Goal: Task Accomplishment & Management: Use online tool/utility

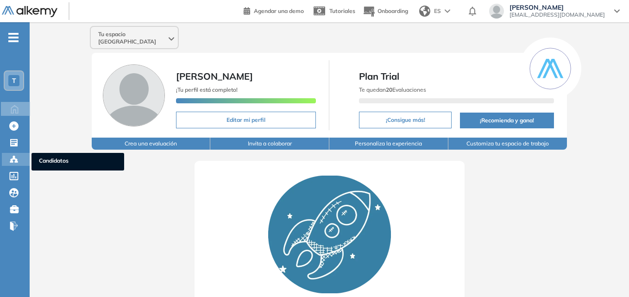
click at [16, 162] on icon at bounding box center [16, 162] width 3 height 2
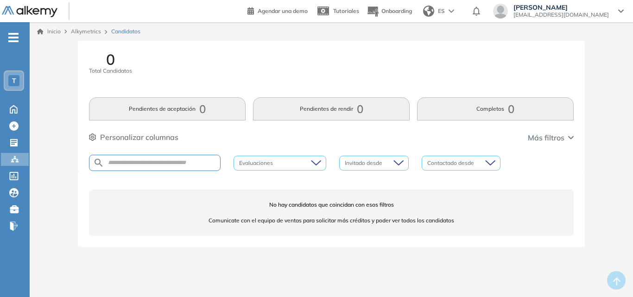
drag, startPoint x: 493, startPoint y: 219, endPoint x: 387, endPoint y: 225, distance: 106.2
click at [387, 225] on div "No hay candidatos que coincidan con esos filtros Comunicate con el equipo de ve…" at bounding box center [331, 212] width 484 height 46
click at [622, 13] on icon at bounding box center [621, 11] width 6 height 4
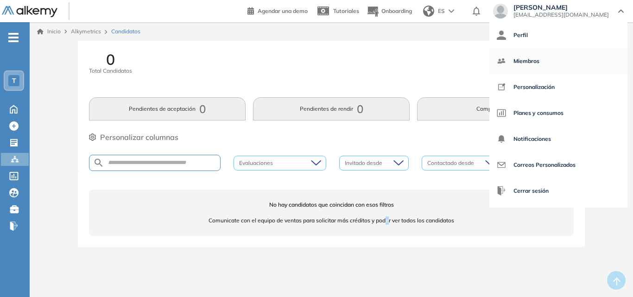
click at [539, 60] on span "Miembros" at bounding box center [526, 61] width 26 height 22
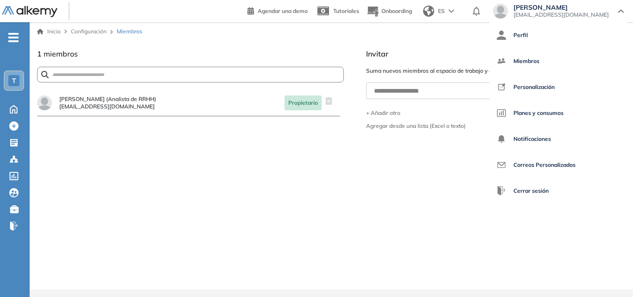
click at [616, 10] on div "[PERSON_NAME] [EMAIL_ADDRESS][DOMAIN_NAME]" at bounding box center [558, 11] width 131 height 15
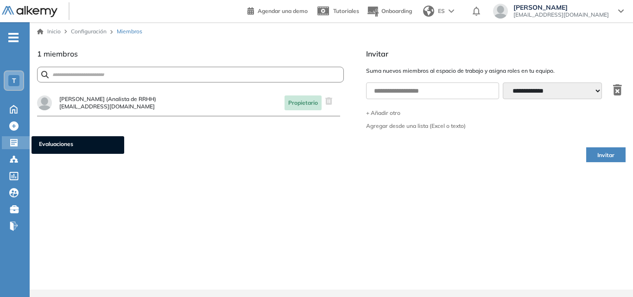
click at [11, 141] on icon at bounding box center [13, 142] width 7 height 7
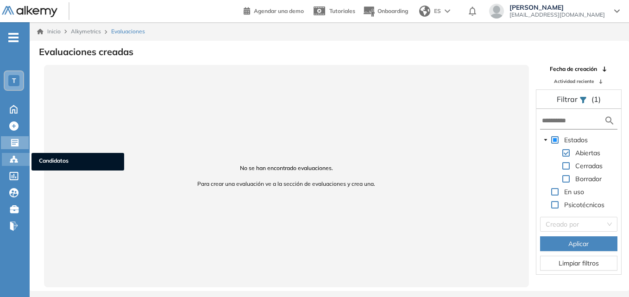
click at [14, 155] on icon at bounding box center [13, 159] width 9 height 9
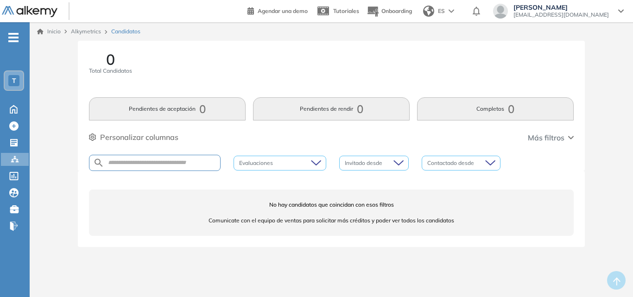
drag, startPoint x: 242, startPoint y: 191, endPoint x: 208, endPoint y: 214, distance: 41.0
click at [207, 196] on div "No hay candidatos que coincidan con esos filtros Comunicate con el equipo de ve…" at bounding box center [331, 212] width 484 height 46
click at [17, 83] on div "T" at bounding box center [13, 80] width 11 height 11
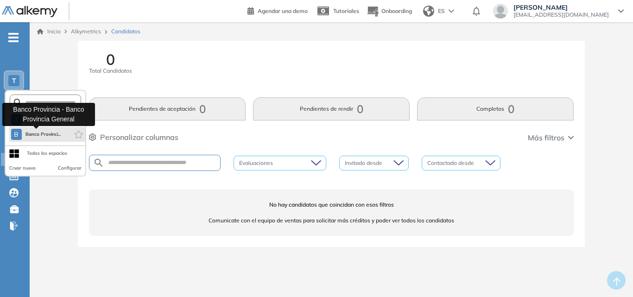
click at [36, 134] on span "Banco Provinci..." at bounding box center [43, 134] width 36 height 7
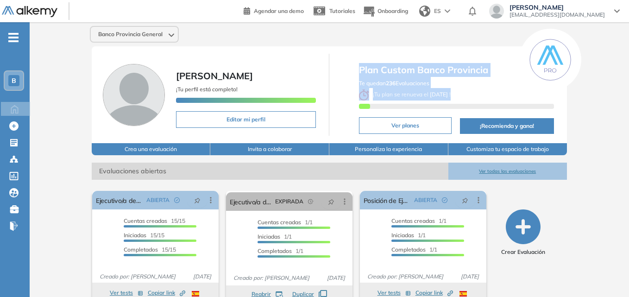
drag, startPoint x: 480, startPoint y: 96, endPoint x: 341, endPoint y: 108, distance: 139.4
click at [341, 108] on div "Plan Custom Banco Provincia Te quedan 236 Evaluaciones ¡ Tu plan se renueva el …" at bounding box center [447, 95] width 215 height 82
click at [449, 97] on b "[DATE]" at bounding box center [438, 94] width 21 height 7
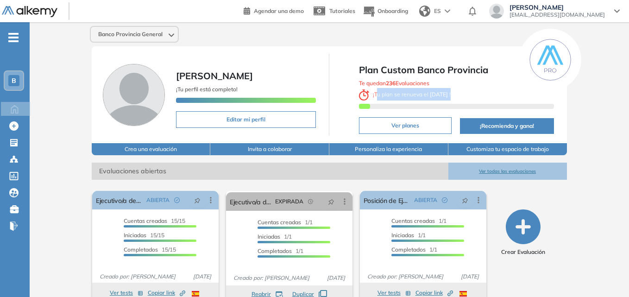
drag, startPoint x: 377, startPoint y: 97, endPoint x: 477, endPoint y: 96, distance: 99.1
click at [477, 96] on div "Te quedan 236 Evaluaciones ¡ Tu plan se renueva el [DATE] !" at bounding box center [456, 95] width 195 height 36
click at [478, 94] on div "Te quedan 236 Evaluaciones ¡ Tu plan se renueva el [DATE] !" at bounding box center [456, 95] width 195 height 36
drag, startPoint x: 436, startPoint y: 83, endPoint x: 338, endPoint y: 85, distance: 98.2
click at [352, 83] on div "Plan Custom Banco Provincia Te quedan 236 Evaluaciones ¡ Tu plan se renueva el …" at bounding box center [447, 95] width 215 height 82
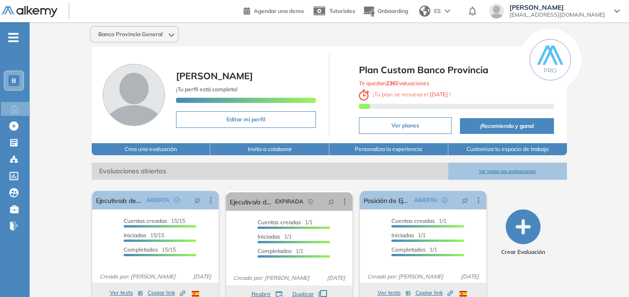
click at [344, 78] on div at bounding box center [343, 95] width 7 height 82
drag, startPoint x: 284, startPoint y: 50, endPoint x: 263, endPoint y: 48, distance: 20.4
click at [263, 48] on div "[PERSON_NAME] ¡Tu perfil está completo! Editar mi perfil Plan Custom Banco Prov…" at bounding box center [329, 94] width 475 height 97
click at [153, 43] on div "Banco Provincia General [PERSON_NAME] ¡Tu perfil está completo! Editar mi perfi…" at bounding box center [329, 227] width 599 height 411
click at [153, 38] on div "Banco Provincia General" at bounding box center [134, 34] width 87 height 15
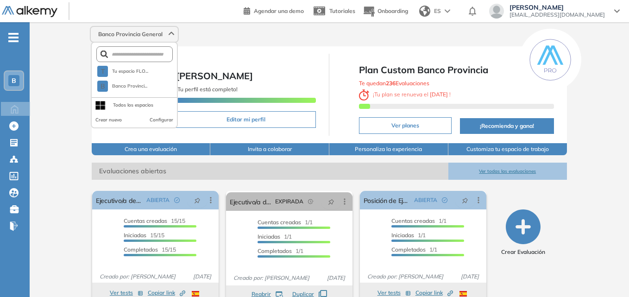
click at [153, 38] on div "Banco Provincia General" at bounding box center [134, 34] width 87 height 15
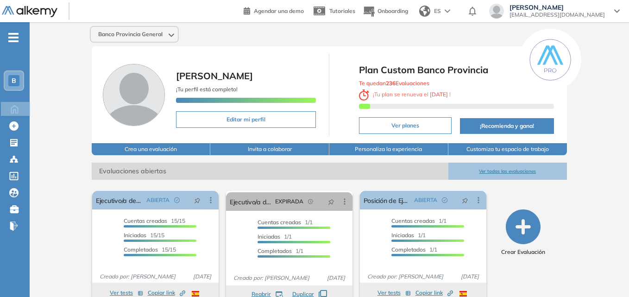
drag, startPoint x: 285, startPoint y: 50, endPoint x: 280, endPoint y: 47, distance: 6.0
drag, startPoint x: 280, startPoint y: 47, endPoint x: 271, endPoint y: 38, distance: 12.1
click at [270, 37] on div "Banco Provincia General" at bounding box center [329, 34] width 486 height 17
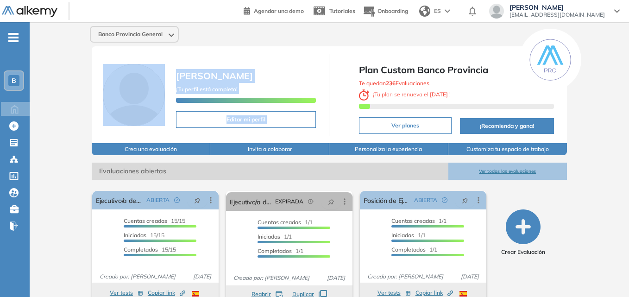
drag, startPoint x: 538, startPoint y: 23, endPoint x: 553, endPoint y: 86, distance: 64.9
click at [553, 87] on div "Banco Provincia General [PERSON_NAME] ¡Tu perfil está completo! Editar mi perfi…" at bounding box center [329, 227] width 599 height 411
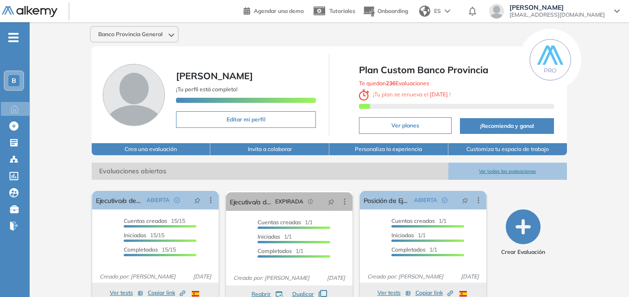
click at [600, 64] on div "Banco Provincia General [PERSON_NAME] ¡Tu perfil está completo! Editar mi perfi…" at bounding box center [329, 227] width 599 height 411
drag, startPoint x: 303, startPoint y: 43, endPoint x: 294, endPoint y: 36, distance: 11.6
click at [294, 37] on div "Banco Provincia General" at bounding box center [329, 34] width 486 height 17
drag, startPoint x: 318, startPoint y: 30, endPoint x: 290, endPoint y: 31, distance: 28.3
click at [290, 31] on div "Banco Provincia General" at bounding box center [329, 34] width 486 height 17
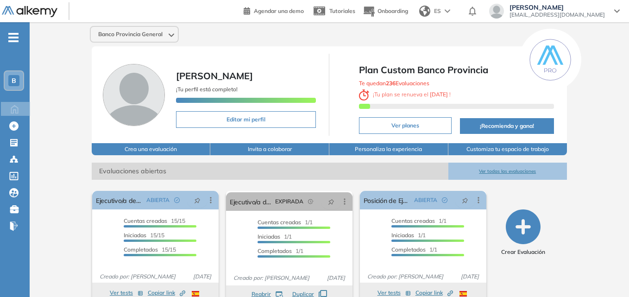
drag, startPoint x: 263, startPoint y: 40, endPoint x: 255, endPoint y: 31, distance: 12.5
click at [249, 35] on div "Banco Provincia General" at bounding box center [329, 34] width 486 height 17
drag, startPoint x: 258, startPoint y: 28, endPoint x: 244, endPoint y: 27, distance: 14.4
click at [244, 27] on div "Banco Provincia General" at bounding box center [329, 34] width 486 height 17
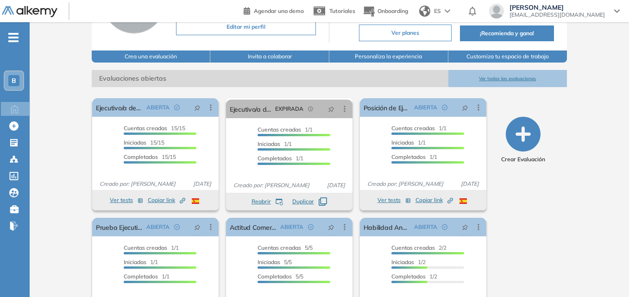
scroll to position [137, 0]
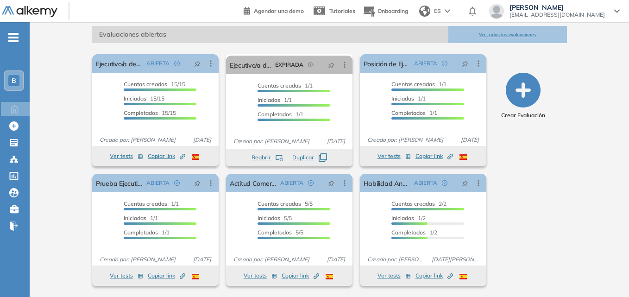
drag, startPoint x: 246, startPoint y: 44, endPoint x: 241, endPoint y: 44, distance: 5.6
click at [241, 44] on div "El proctoring será activado ¡Importante!: Los usuarios que ya realizaron la eva…" at bounding box center [329, 166] width 489 height 246
drag, startPoint x: 240, startPoint y: 44, endPoint x: 231, endPoint y: 44, distance: 9.3
click at [231, 44] on div "El proctoring será activado ¡Importante!: Los usuarios que ya realizaron la eva…" at bounding box center [329, 166] width 489 height 246
drag, startPoint x: 257, startPoint y: 41, endPoint x: 245, endPoint y: 42, distance: 11.6
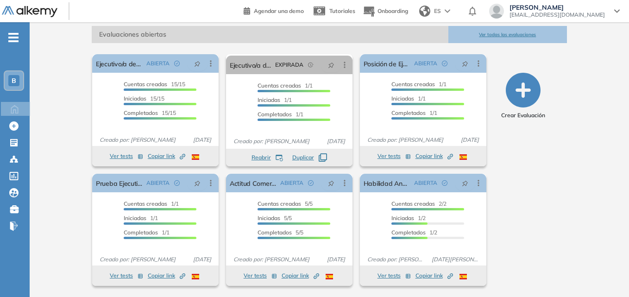
click at [246, 43] on span "Evaluaciones abiertas" at bounding box center [270, 34] width 357 height 17
drag, startPoint x: 240, startPoint y: 47, endPoint x: 232, endPoint y: 11, distance: 37.0
click at [235, 44] on div "El proctoring será activado ¡Importante!: Los usuarios que ya realizaron la eva…" at bounding box center [329, 166] width 489 height 246
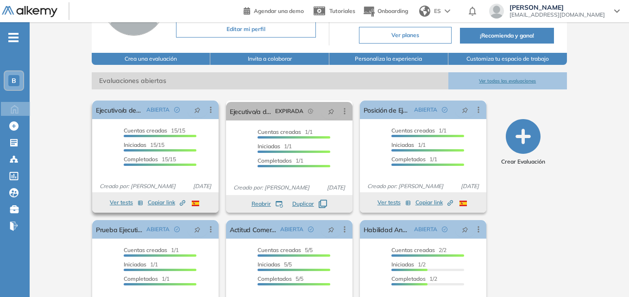
scroll to position [44, 0]
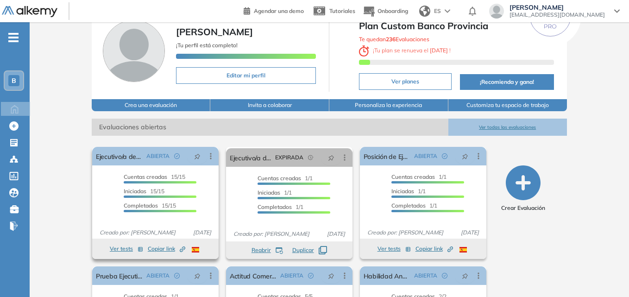
click at [133, 182] on div at bounding box center [160, 182] width 73 height 2
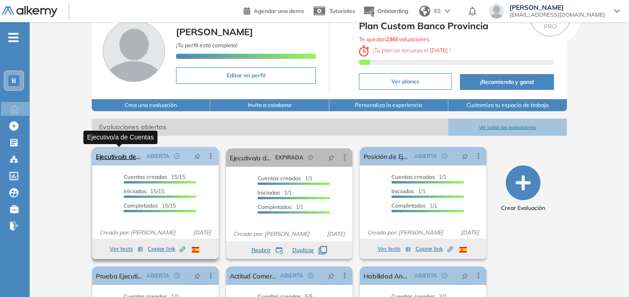
click at [99, 156] on link "Ejecutivo/a de Cuentas" at bounding box center [119, 156] width 47 height 19
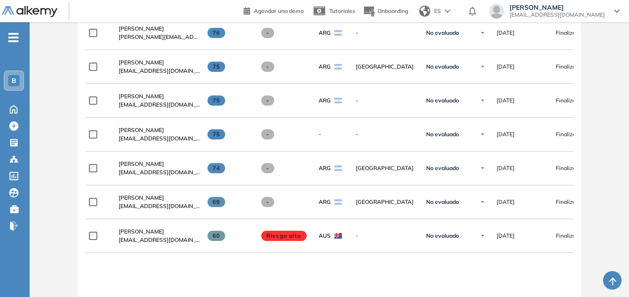
scroll to position [741, 0]
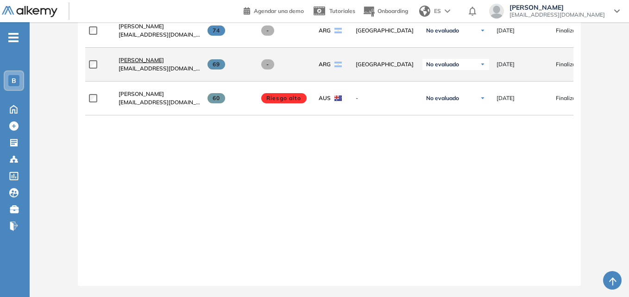
click at [145, 62] on span "[PERSON_NAME]" at bounding box center [141, 59] width 45 height 7
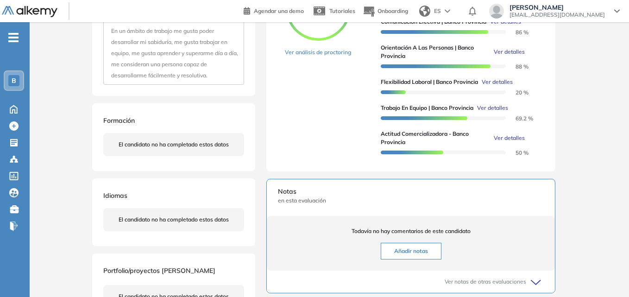
scroll to position [278, 0]
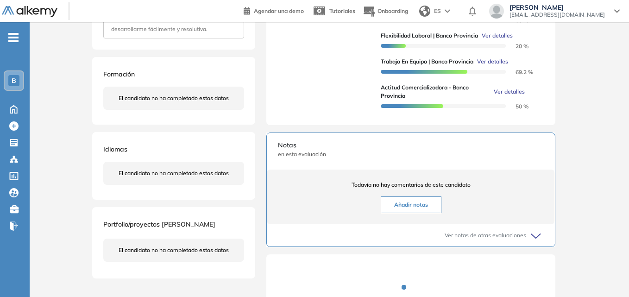
click at [314, 71] on div "69% Ver análisis de proctoring" at bounding box center [329, 22] width 88 height 184
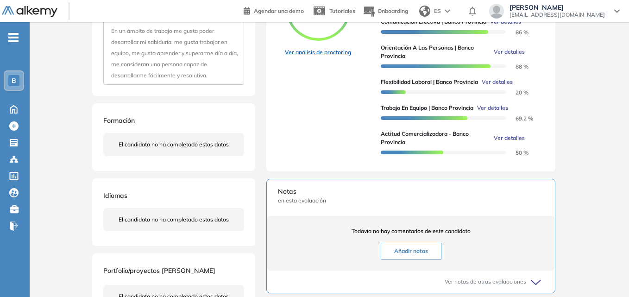
click at [330, 56] on link "Ver análisis de proctoring" at bounding box center [318, 52] width 66 height 8
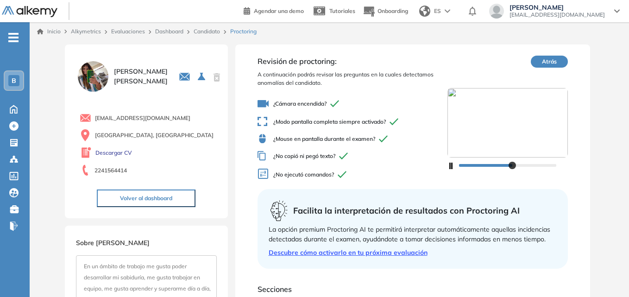
click at [79, 82] on img at bounding box center [93, 76] width 34 height 34
drag, startPoint x: 88, startPoint y: 81, endPoint x: 109, endPoint y: 75, distance: 21.7
click at [89, 81] on img at bounding box center [93, 76] width 34 height 34
drag, startPoint x: 277, startPoint y: 104, endPoint x: 347, endPoint y: 103, distance: 69.9
click at [347, 103] on span "¿Cámara encendida?" at bounding box center [352, 103] width 190 height 11
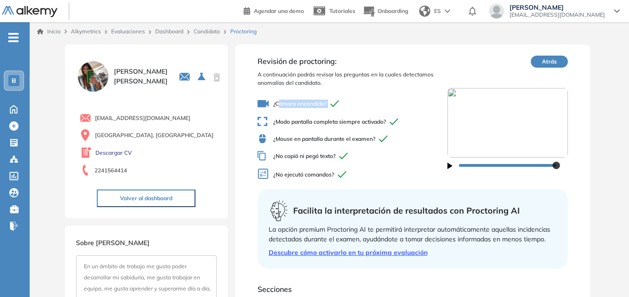
click at [338, 105] on icon at bounding box center [334, 103] width 9 height 7
drag, startPoint x: 286, startPoint y: 166, endPoint x: 292, endPoint y: 169, distance: 6.6
click at [292, 169] on div "¿Cámara encendida? ¿Modo pantalla completa siempre activado? ¿Mouse en pantalla…" at bounding box center [352, 139] width 190 height 91
click at [314, 176] on span "¿No ejecutó comandos?" at bounding box center [352, 174] width 190 height 13
click at [107, 155] on link "Descargar CV" at bounding box center [113, 153] width 37 height 8
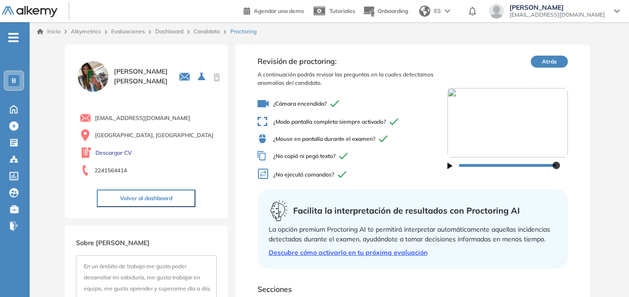
drag, startPoint x: 389, startPoint y: 278, endPoint x: 344, endPoint y: 278, distance: 44.9
click at [344, 278] on div "Revisión de proctoring: A continuación podrás revisar las preguntas en la cuale…" at bounding box center [412, 265] width 355 height 442
click at [297, 47] on div "Revisión de proctoring: A continuación podrás revisar las preguntas en la cuale…" at bounding box center [412, 265] width 355 height 442
drag, startPoint x: 603, startPoint y: 102, endPoint x: 600, endPoint y: 62, distance: 40.5
drag, startPoint x: 600, startPoint y: 62, endPoint x: 591, endPoint y: 46, distance: 18.0
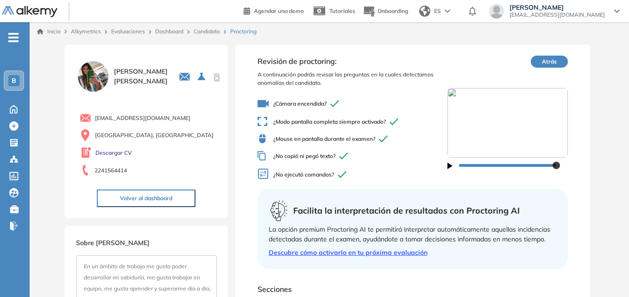
drag, startPoint x: 591, startPoint y: 46, endPoint x: 589, endPoint y: 37, distance: 9.0
click at [589, 36] on div "Inicio Alkymetrics Evaluaciones Dashboard Candidato Proctoring" at bounding box center [329, 31] width 599 height 19
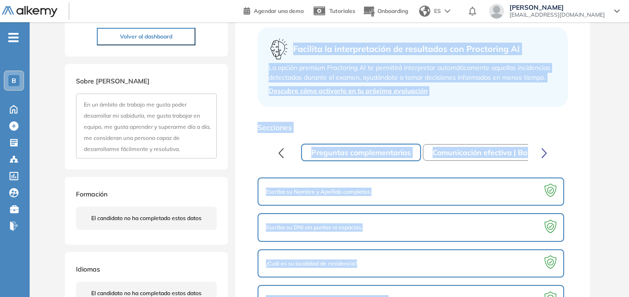
drag, startPoint x: 255, startPoint y: 56, endPoint x: 390, endPoint y: 291, distance: 271.3
click at [390, 291] on div "Revisión de proctoring: A continuación podrás revisar las preguntas en la cuale…" at bounding box center [412, 104] width 355 height 442
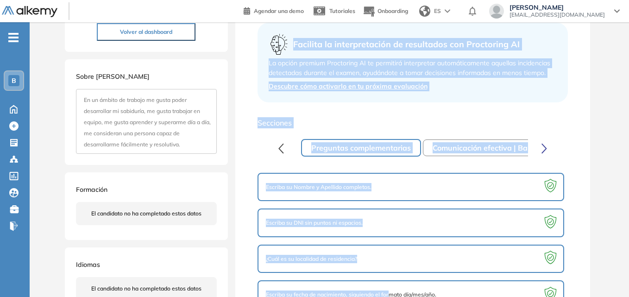
click at [330, 124] on span "Secciones" at bounding box center [412, 122] width 311 height 11
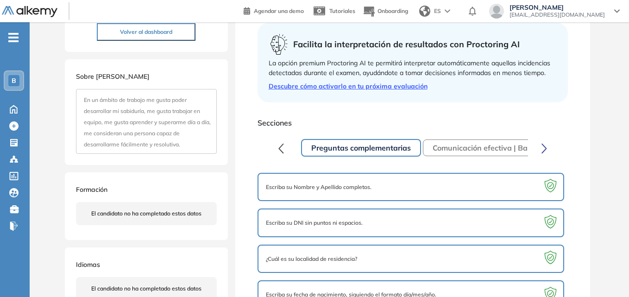
drag, startPoint x: 252, startPoint y: 111, endPoint x: 247, endPoint y: 108, distance: 5.2
drag, startPoint x: 247, startPoint y: 108, endPoint x: 229, endPoint y: 96, distance: 22.3
click at [229, 96] on div "[PERSON_NAME] 0 . Ejecutivo/a de Cuentas 1 . Posición de Ejecutivo/a de Cuentas…" at bounding box center [329, 136] width 599 height 523
drag, startPoint x: 246, startPoint y: 39, endPoint x: 239, endPoint y: 31, distance: 11.2
click at [239, 31] on div "Revisión de proctoring: A continuación podrás revisar las preguntas en la cuale…" at bounding box center [412, 99] width 355 height 442
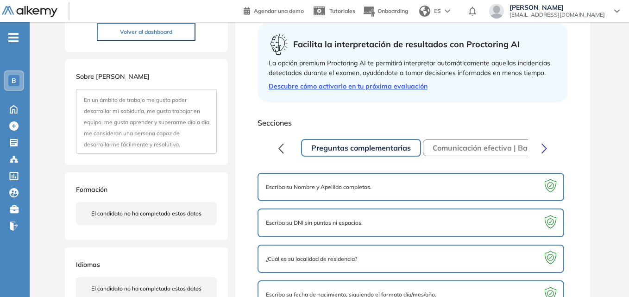
drag, startPoint x: 218, startPoint y: 33, endPoint x: 215, endPoint y: 41, distance: 8.8
drag, startPoint x: 248, startPoint y: 60, endPoint x: 243, endPoint y: 56, distance: 5.9
click at [243, 56] on div "Revisión de proctoring: A continuación podrás revisar las preguntas en la cuale…" at bounding box center [412, 99] width 355 height 442
drag, startPoint x: 243, startPoint y: 33, endPoint x: 242, endPoint y: 25, distance: 8.8
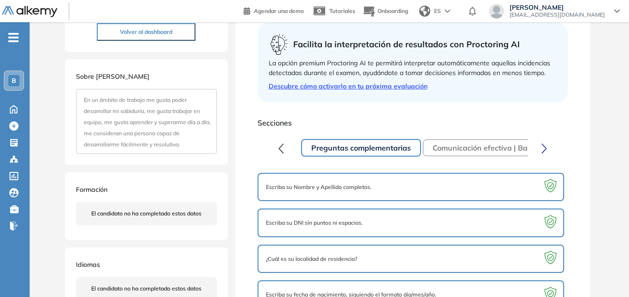
click at [242, 32] on div "Revisión de proctoring: A continuación podrás revisar las preguntas en la cuale…" at bounding box center [412, 99] width 355 height 442
drag, startPoint x: 232, startPoint y: 102, endPoint x: 233, endPoint y: 25, distance: 76.9
drag, startPoint x: 232, startPoint y: 25, endPoint x: 225, endPoint y: 21, distance: 7.7
drag, startPoint x: 225, startPoint y: 21, endPoint x: 220, endPoint y: 22, distance: 4.7
